Goal: Transaction & Acquisition: Purchase product/service

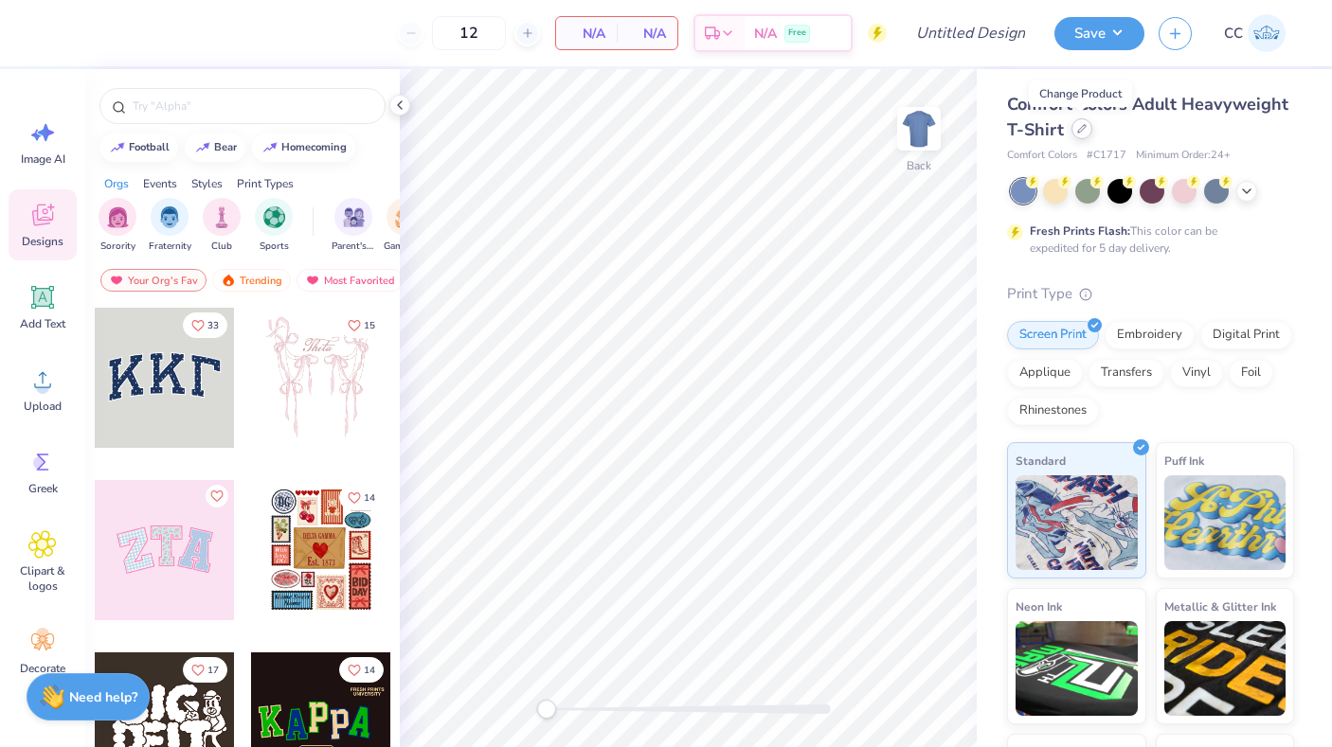
click at [1082, 135] on div at bounding box center [1081, 128] width 21 height 21
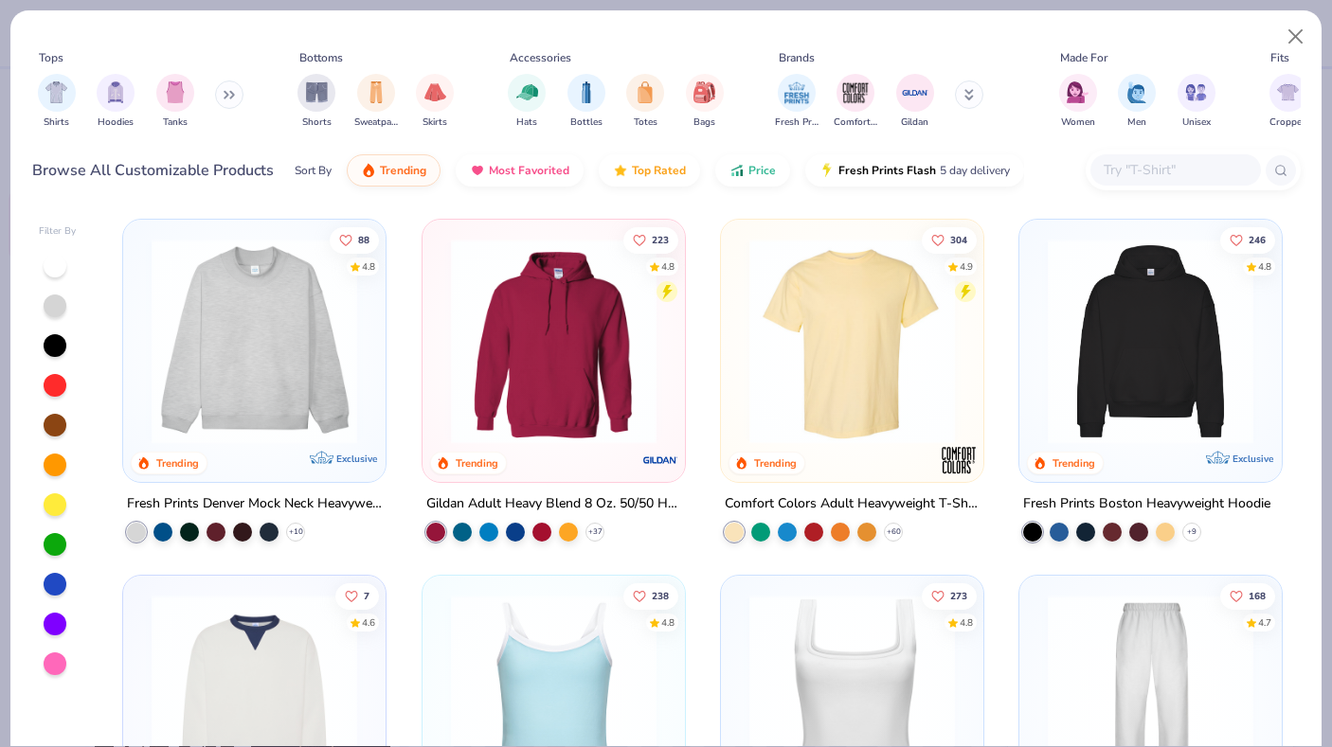
click at [222, 98] on button at bounding box center [229, 95] width 28 height 28
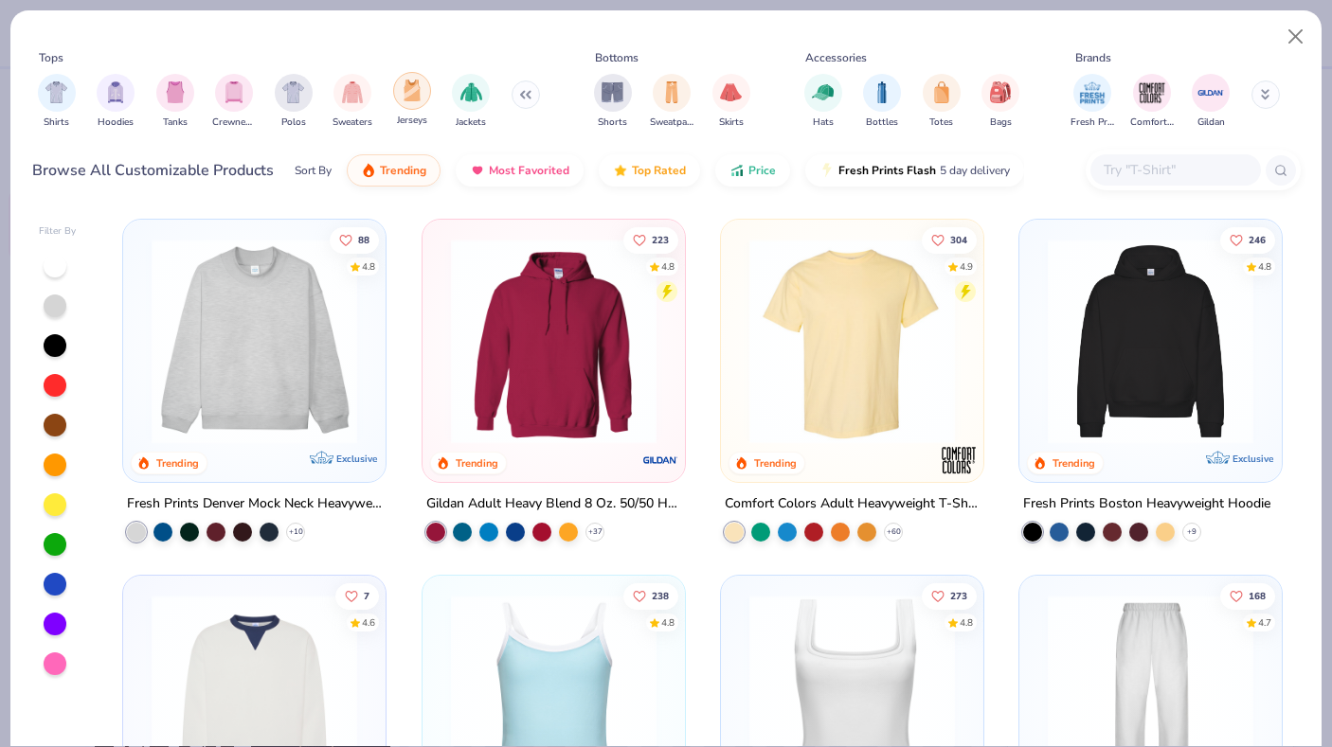
click at [406, 97] on img "filter for Jerseys" at bounding box center [412, 91] width 21 height 22
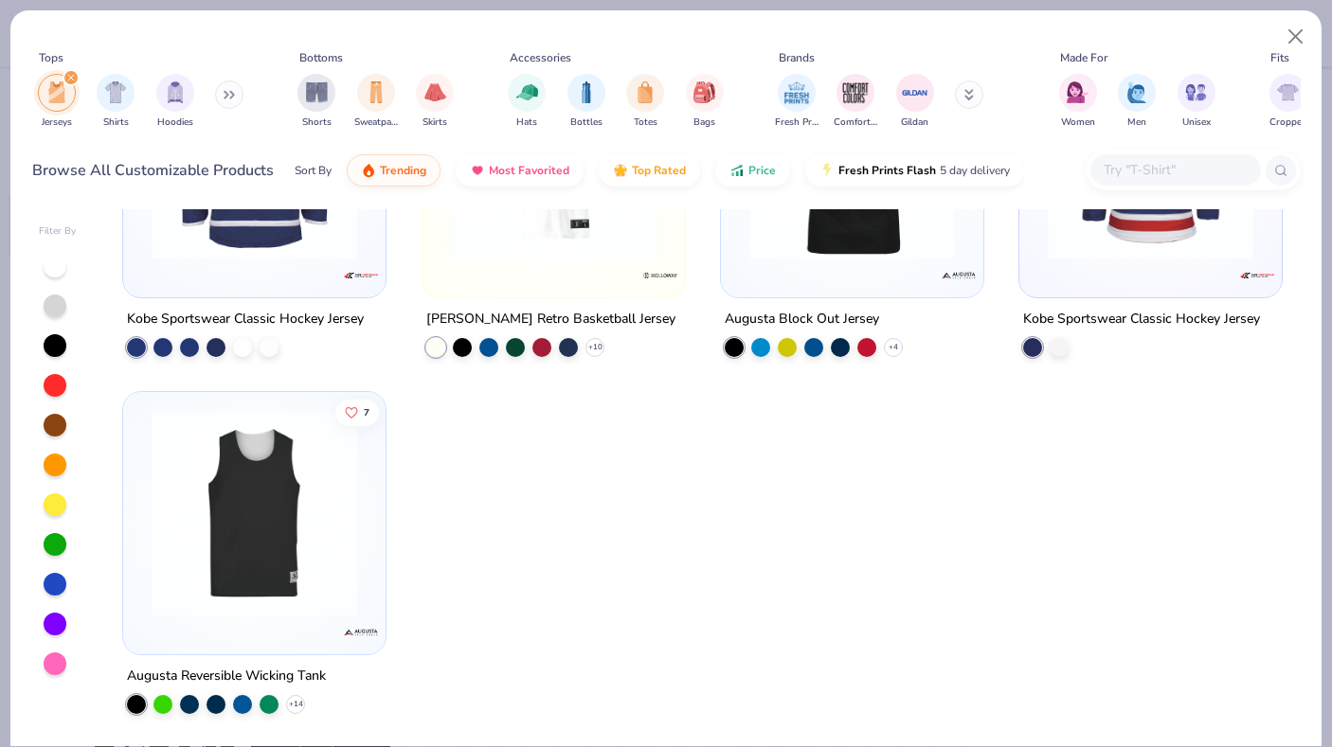
scroll to position [541, 0]
click at [281, 539] on div "6 Trending Augusta Retro V-Neck Baseball Jersey + 9 12 Trending Shaka Wear Adul…" at bounding box center [702, 477] width 1195 height 537
click at [264, 515] on img at bounding box center [254, 513] width 224 height 206
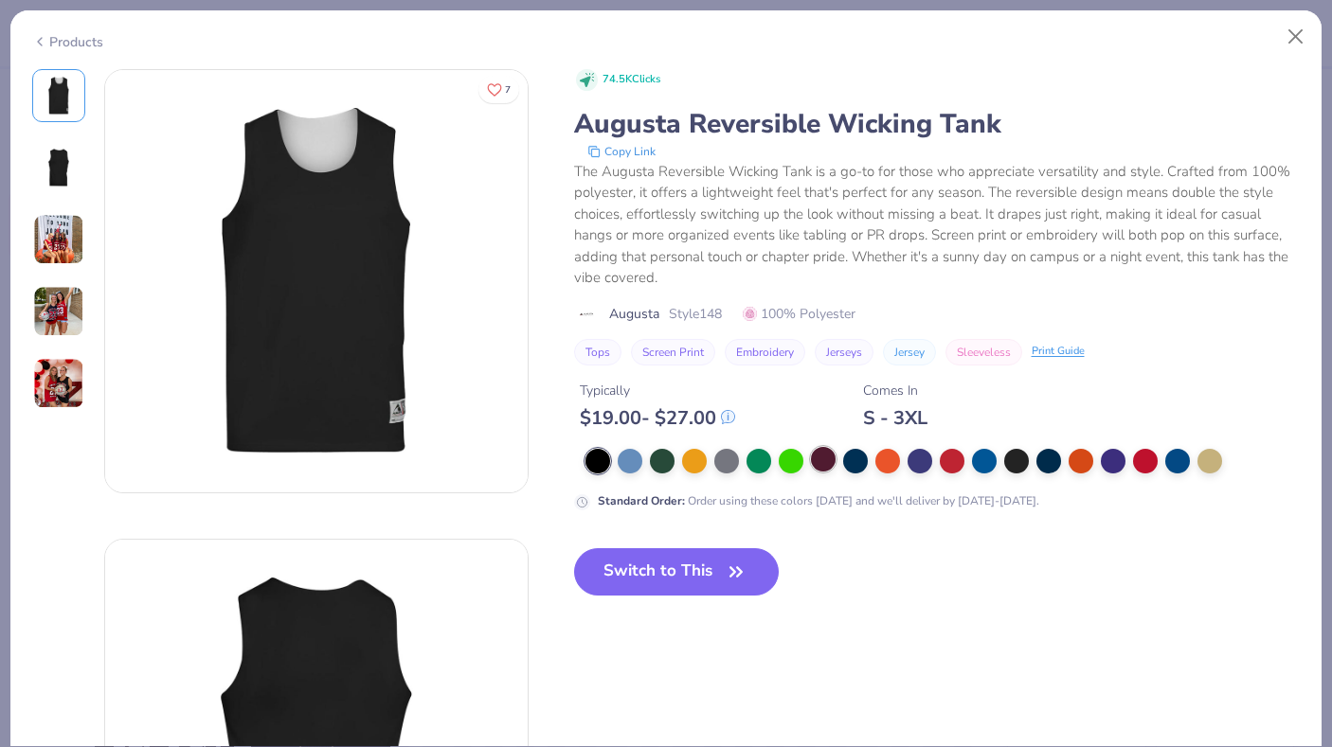
click at [824, 464] on div at bounding box center [823, 459] width 25 height 25
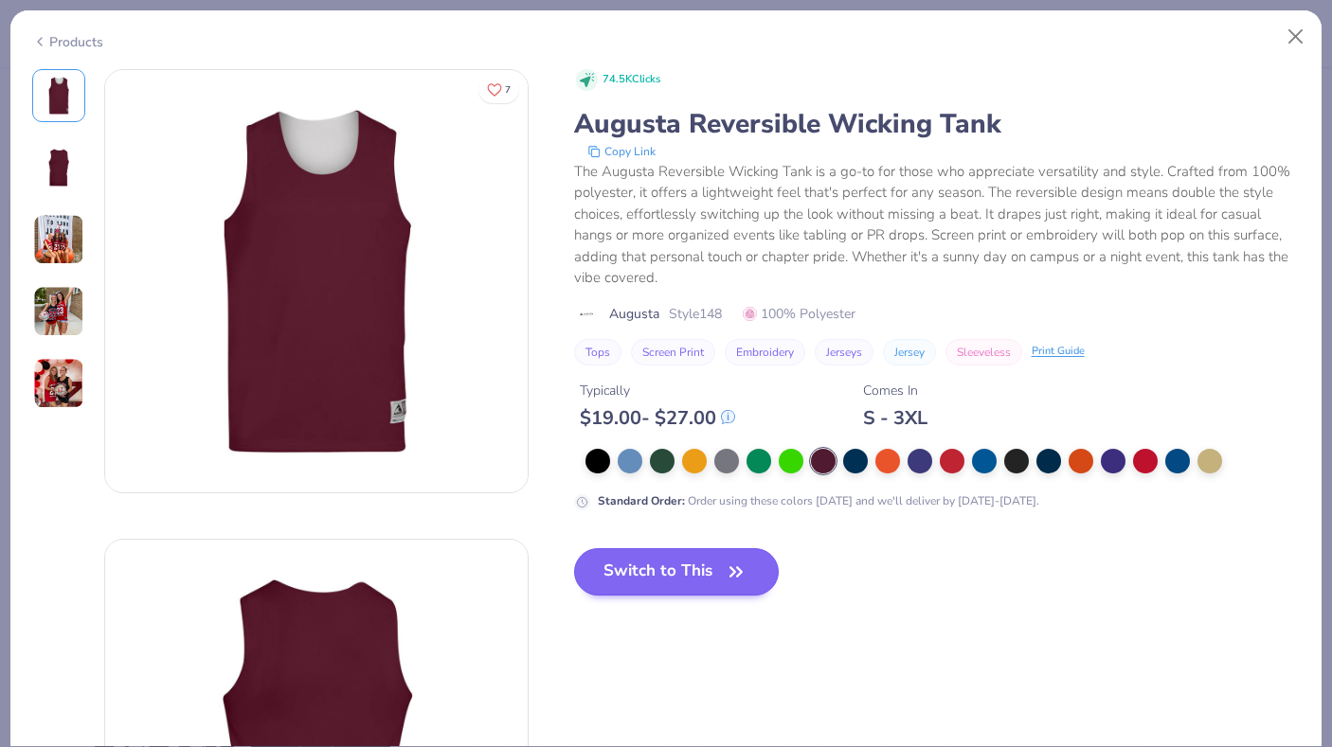
click at [670, 567] on button "Switch to This" at bounding box center [677, 571] width 206 height 47
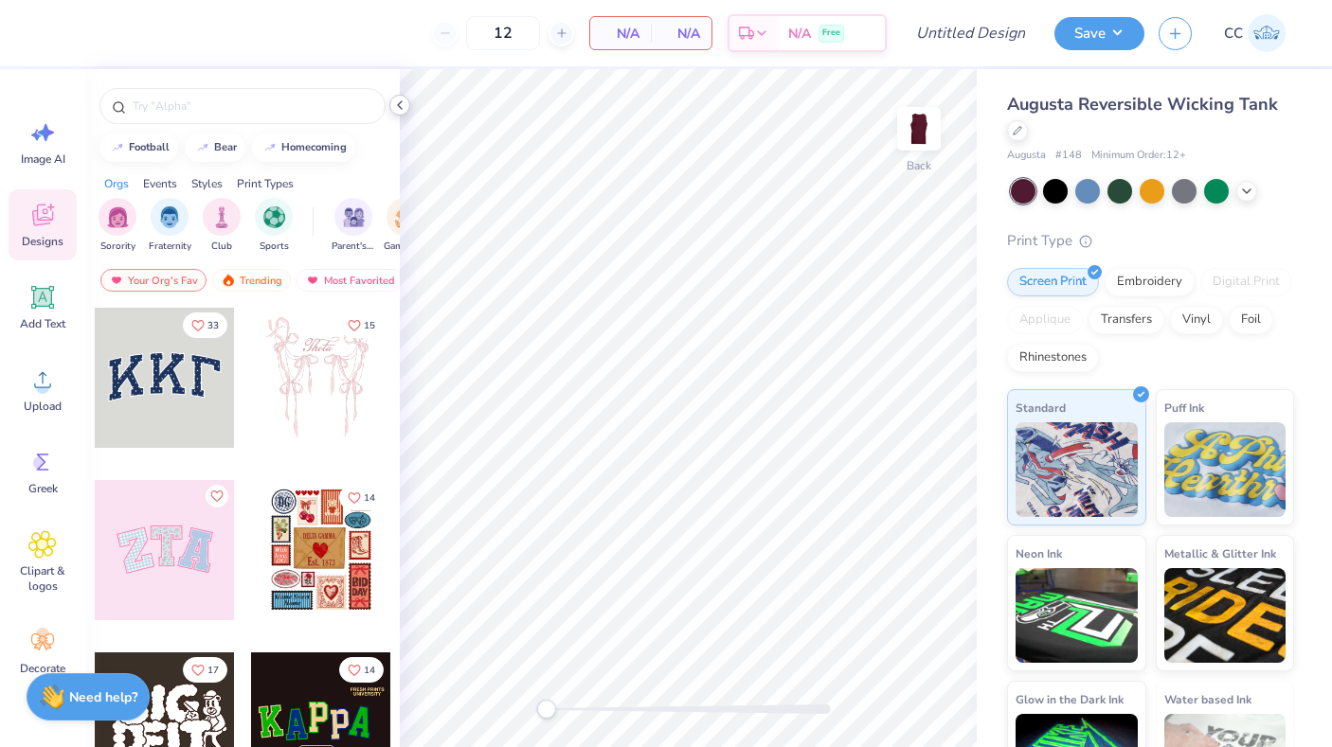
click at [401, 108] on polyline at bounding box center [400, 105] width 4 height 8
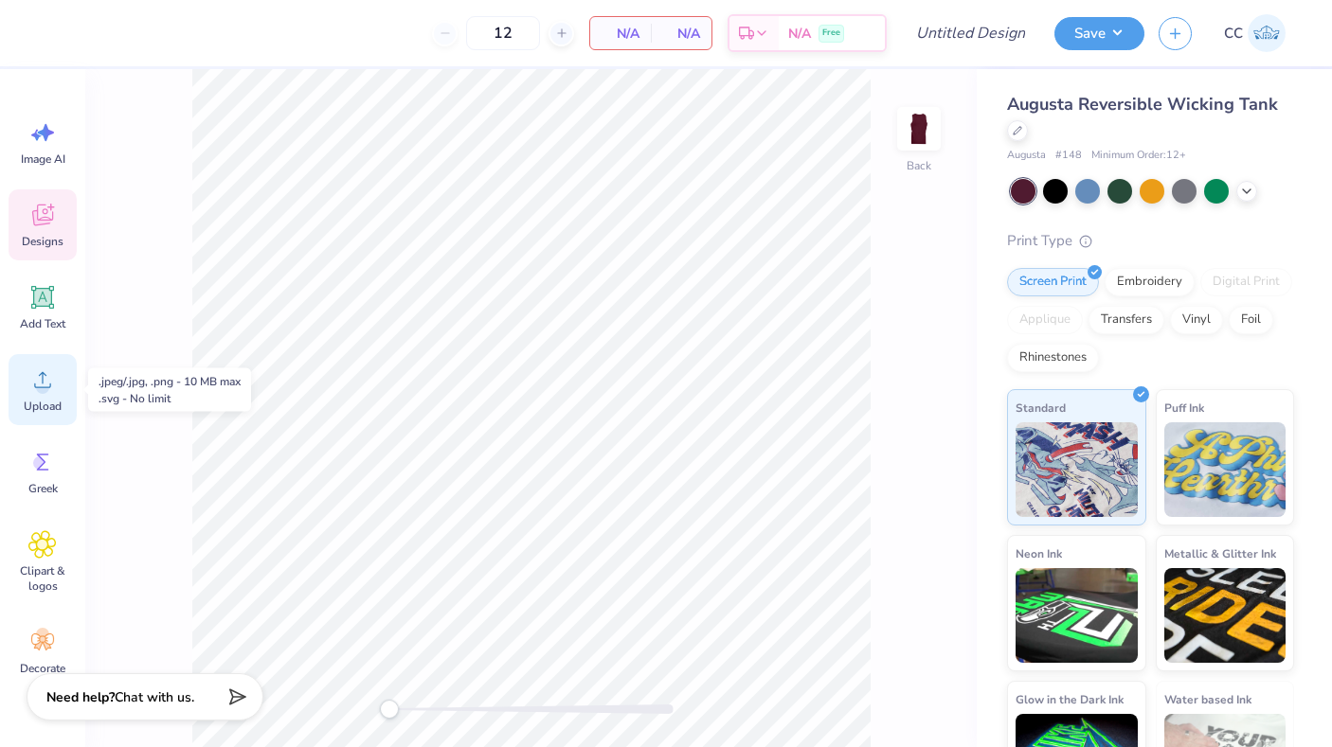
click at [55, 379] on icon at bounding box center [42, 380] width 28 height 28
click at [51, 378] on icon at bounding box center [42, 380] width 28 height 28
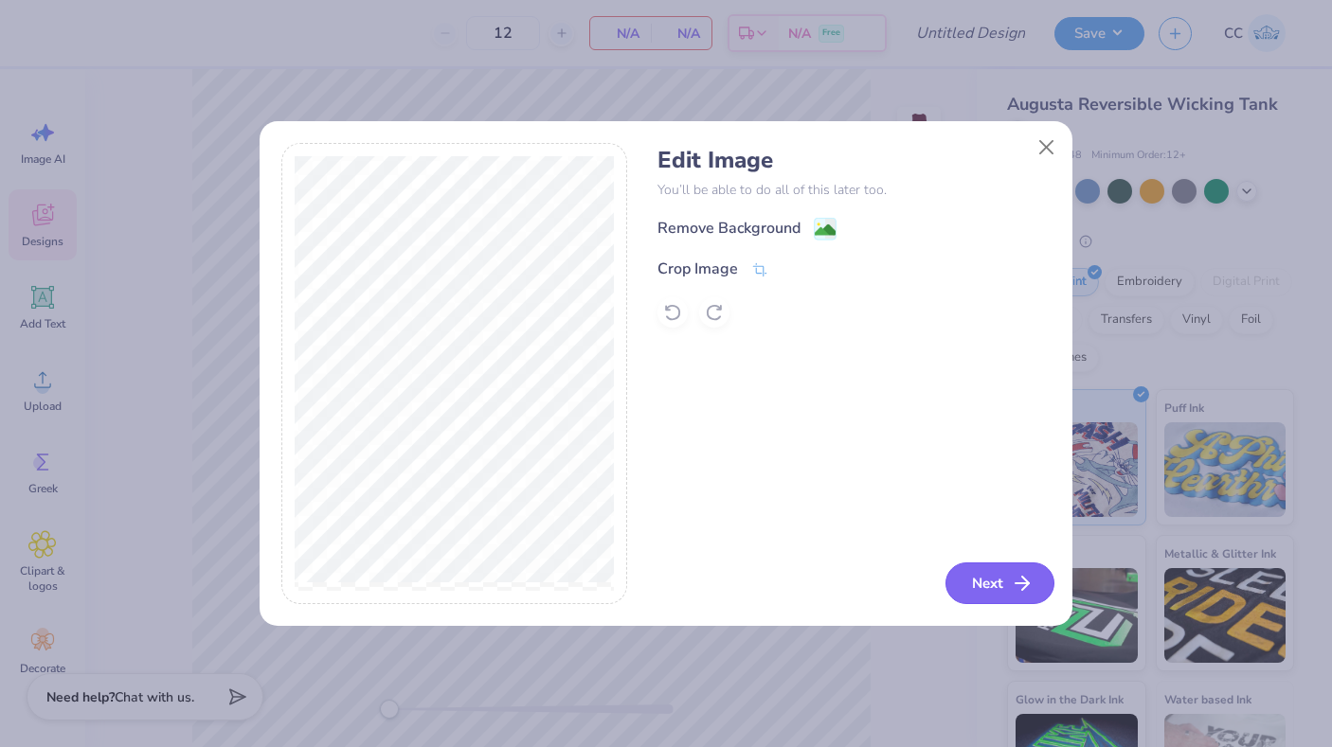
click at [987, 578] on button "Next" at bounding box center [999, 584] width 109 height 42
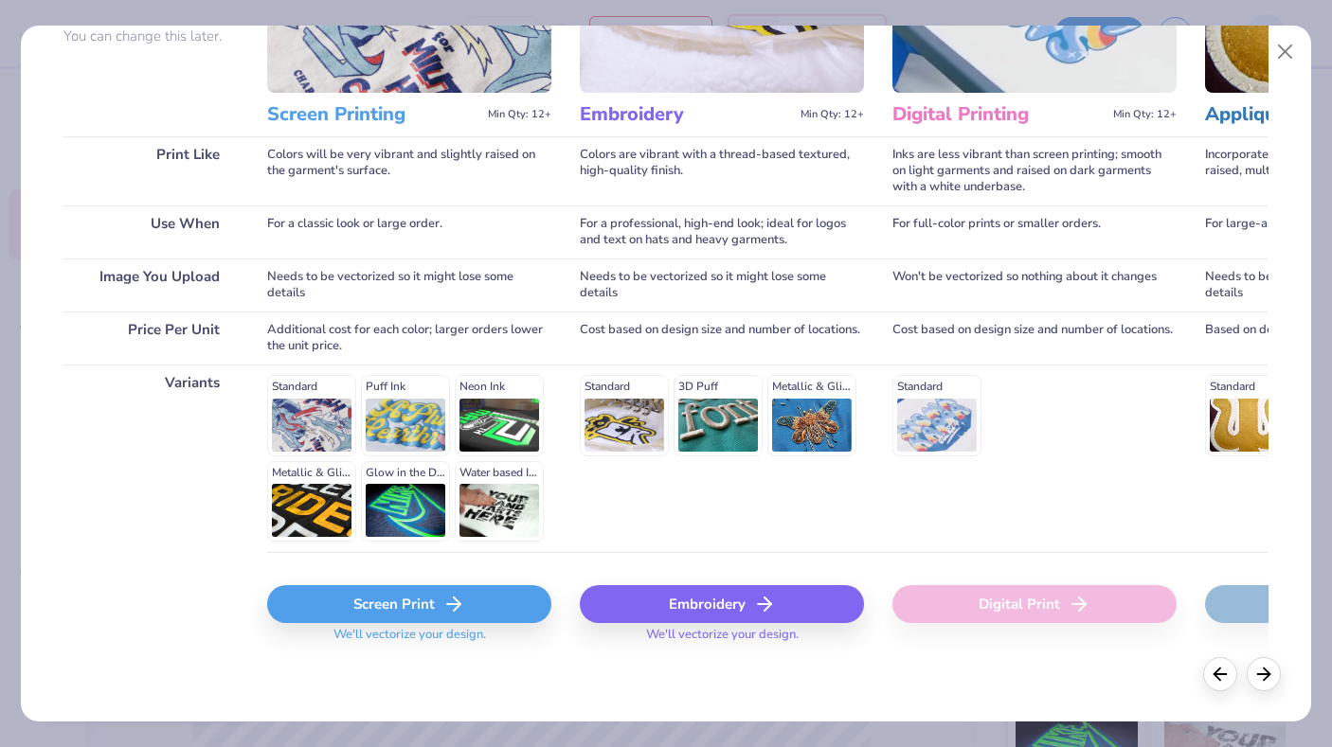
scroll to position [196, 0]
click at [407, 599] on div "Screen Print" at bounding box center [409, 605] width 284 height 38
